Goal: Transaction & Acquisition: Purchase product/service

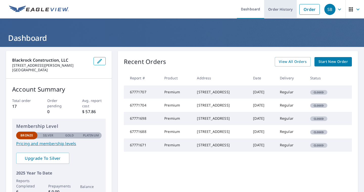
click at [283, 11] on link "Order History" at bounding box center [280, 9] width 33 height 18
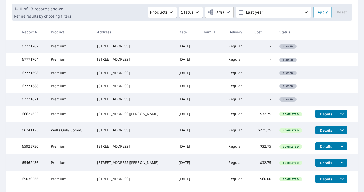
scroll to position [74, 0]
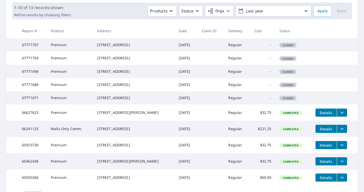
click at [289, 47] on span "Closed" at bounding box center [288, 45] width 16 height 4
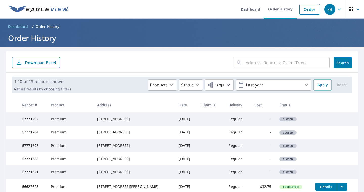
scroll to position [0, 0]
click at [352, 9] on icon "button" at bounding box center [351, 9] width 6 height 6
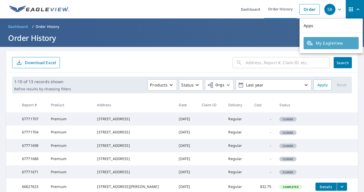
click at [332, 43] on span "My EagleView" at bounding box center [331, 43] width 49 height 6
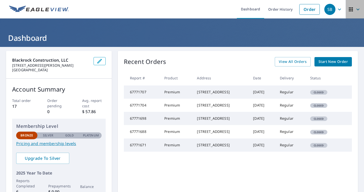
click at [359, 9] on icon "button" at bounding box center [358, 9] width 3 height 2
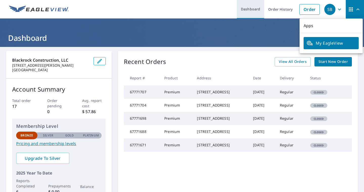
click at [252, 9] on link "Dashboard" at bounding box center [250, 9] width 27 height 18
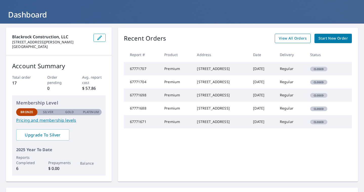
click at [292, 40] on span "View All Orders" at bounding box center [293, 38] width 28 height 6
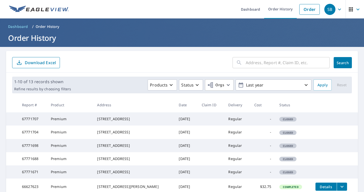
click at [341, 8] on icon "button" at bounding box center [340, 9] width 6 height 6
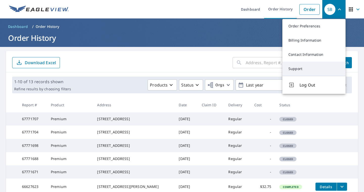
click at [301, 68] on link "Support" at bounding box center [314, 68] width 63 height 14
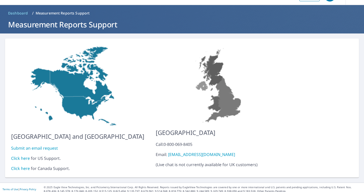
scroll to position [13, 0]
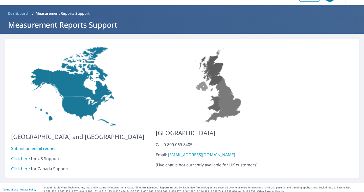
click at [49, 145] on link "Submit an email request" at bounding box center [34, 148] width 47 height 6
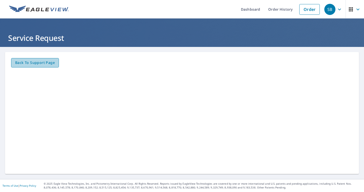
click at [44, 61] on span "Back to Support page" at bounding box center [35, 62] width 40 height 6
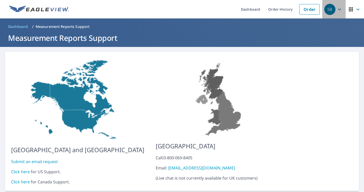
click at [339, 10] on icon "button" at bounding box center [340, 9] width 6 height 6
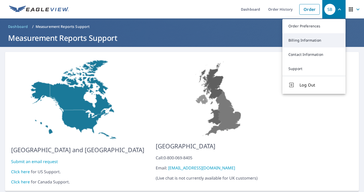
click at [309, 39] on link "Billing Information" at bounding box center [314, 40] width 63 height 14
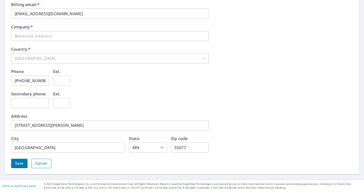
click at [48, 162] on button "Cancel" at bounding box center [41, 162] width 20 height 9
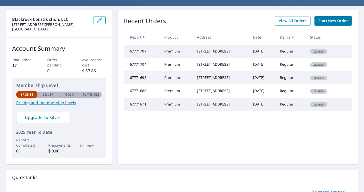
scroll to position [41, 0]
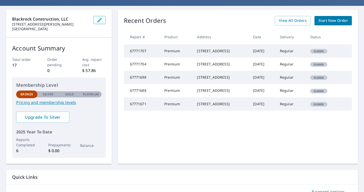
click at [338, 21] on span "Start New Order" at bounding box center [333, 20] width 29 height 6
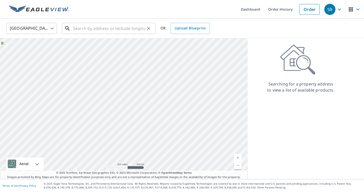
click at [96, 32] on input "text" at bounding box center [109, 28] width 72 height 14
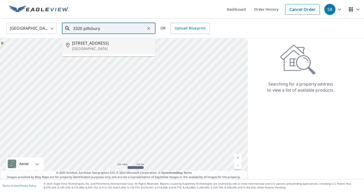
click at [99, 45] on span "[STREET_ADDRESS]" at bounding box center [111, 43] width 79 height 6
type input "[STREET_ADDRESS]"
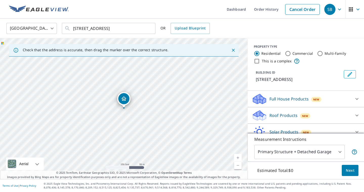
click at [288, 118] on p "Roof Products" at bounding box center [284, 115] width 28 height 6
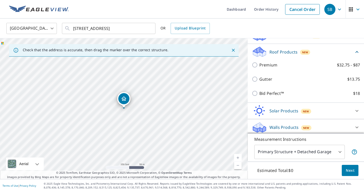
scroll to position [64, 0]
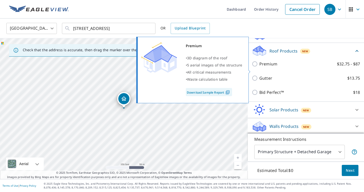
click at [256, 67] on input "Premium $32.75 - $87" at bounding box center [256, 64] width 8 height 6
checkbox input "true"
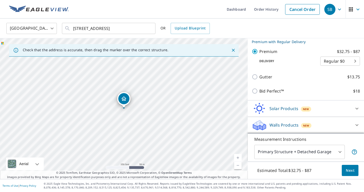
scroll to position [0, 0]
click at [341, 150] on body "SB SB Dashboard Order History Cancel Order SB [GEOGRAPHIC_DATA] [GEOGRAPHIC_DAT…" at bounding box center [182, 96] width 364 height 192
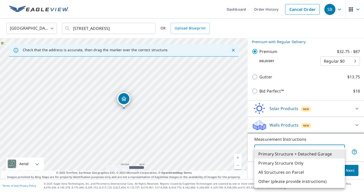
click at [293, 163] on li "Primary Structure Only" at bounding box center [300, 162] width 91 height 9
type input "2"
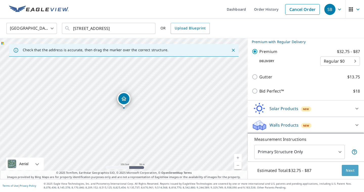
click at [352, 171] on span "Next" at bounding box center [350, 170] width 9 height 6
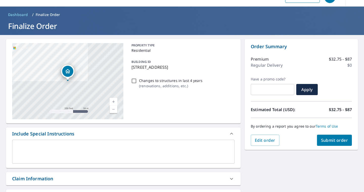
scroll to position [11, 0]
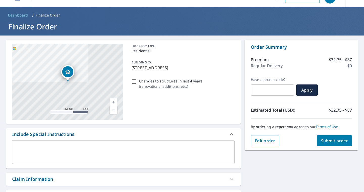
click at [334, 142] on span "Submit order" at bounding box center [334, 141] width 27 height 6
checkbox input "true"
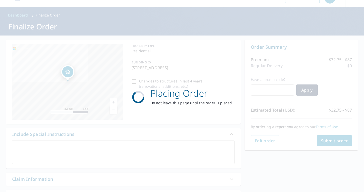
scroll to position [0, 0]
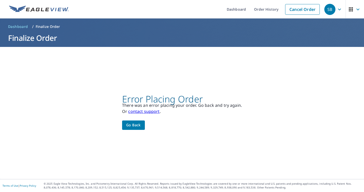
click at [134, 124] on span "Go back" at bounding box center [133, 125] width 15 height 6
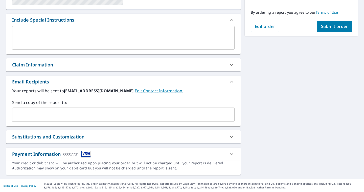
click at [231, 137] on icon at bounding box center [232, 137] width 6 height 6
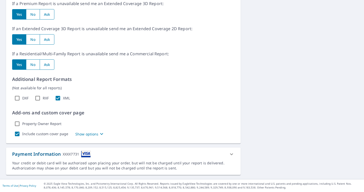
scroll to position [279, 0]
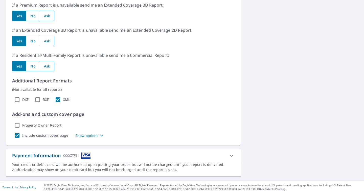
click at [232, 155] on icon at bounding box center [232, 155] width 6 height 6
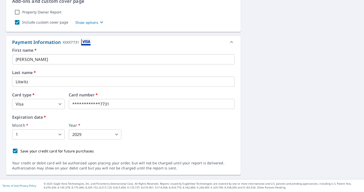
scroll to position [0, 0]
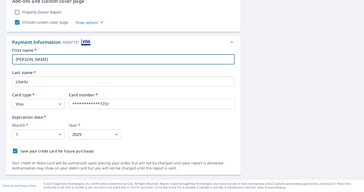
drag, startPoint x: 34, startPoint y: 59, endPoint x: -7, endPoint y: 60, distance: 40.5
click at [0, 60] on html "SB SB Dashboard Order History Cancel Order SB Dashboard / Finalize Order Finali…" at bounding box center [182, 96] width 364 height 192
checkbox input "true"
type input "P"
checkbox input "true"
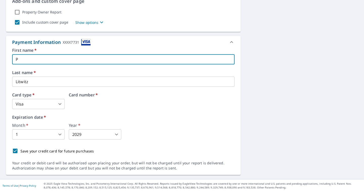
type input "Pe"
checkbox input "true"
type input "Pen"
checkbox input "true"
type input "Penn"
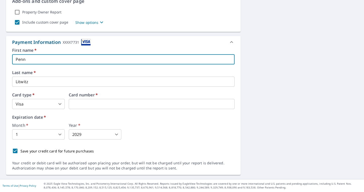
checkbox input "true"
type input "[PERSON_NAME]"
click at [68, 80] on input "Litwitz" at bounding box center [123, 81] width 223 height 10
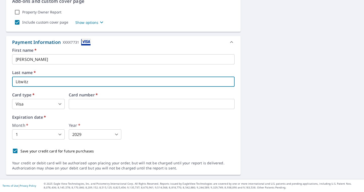
drag, startPoint x: 29, startPoint y: 82, endPoint x: 11, endPoint y: 81, distance: 18.0
click at [11, 81] on div "First name   * [PERSON_NAME] ​ Last name   * [PERSON_NAME] ​ Card type   * Visa…" at bounding box center [123, 104] width 235 height 112
checkbox input "true"
type input "E"
checkbox input "true"
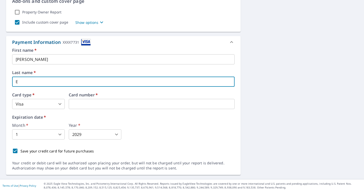
type input "Er"
checkbox input "true"
type input "[PERSON_NAME]"
checkbox input "true"
type input "[PERSON_NAME]"
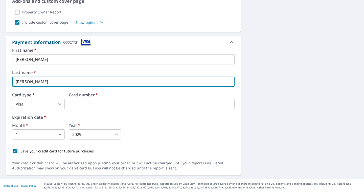
checkbox input "true"
type input "[PERSON_NAME]"
checkbox input "true"
type input "[PERSON_NAME]"
checkbox input "true"
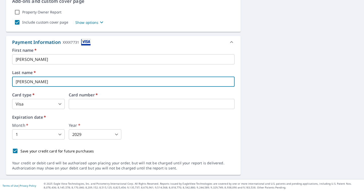
type input "Erickso"
checkbox input "true"
type input "[PERSON_NAME]"
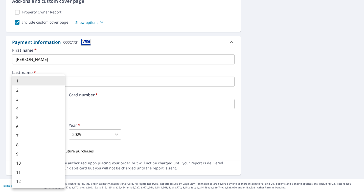
click at [60, 134] on body "SB SB Dashboard Order History Cancel Order SB Dashboard / Finalize Order Finali…" at bounding box center [182, 96] width 364 height 192
click at [26, 125] on li "6" at bounding box center [38, 126] width 53 height 9
checkbox input "true"
type input "6"
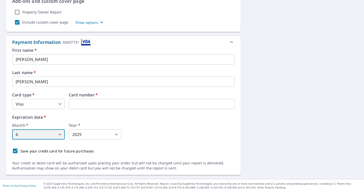
scroll to position [389, 0]
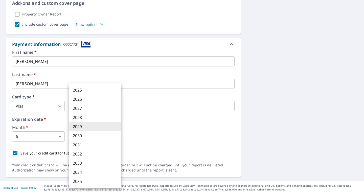
click at [106, 135] on body "SB SB Dashboard Order History Cancel Order SB Dashboard / Finalize Order Finali…" at bounding box center [182, 96] width 364 height 192
click at [105, 127] on li "2029" at bounding box center [95, 126] width 53 height 9
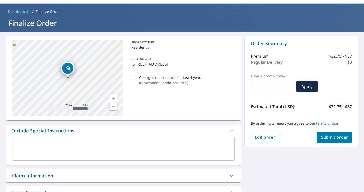
scroll to position [9, 0]
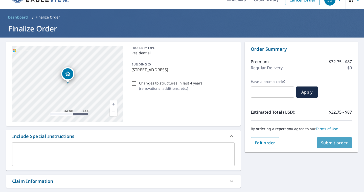
click at [344, 142] on span "Submit order" at bounding box center [334, 143] width 27 height 6
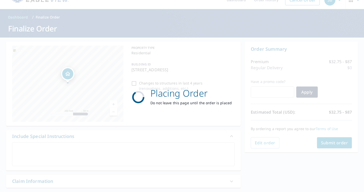
checkbox input "true"
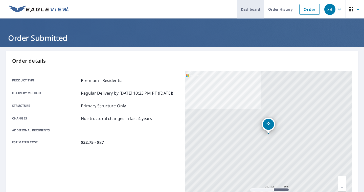
click at [253, 7] on link "Dashboard" at bounding box center [250, 9] width 27 height 18
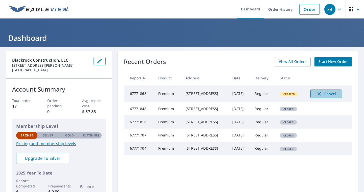
click at [335, 93] on span "Cancel" at bounding box center [326, 94] width 21 height 6
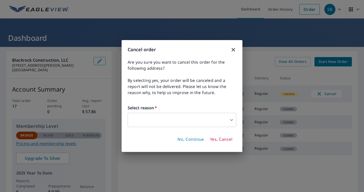
click at [178, 119] on body "SB SB Dashboard Order History Order SB Dashboard Blackrock Construction, LLC [S…" at bounding box center [182, 96] width 364 height 192
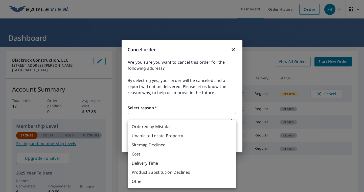
click at [151, 126] on li "Ordered by Mistake" at bounding box center [182, 126] width 109 height 9
type input "30"
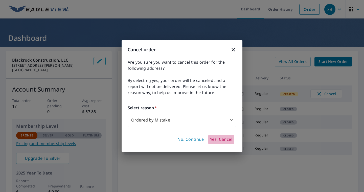
click at [224, 140] on span "Yes, Cancel" at bounding box center [221, 139] width 22 height 6
